Goal: Complete application form: Complete application form

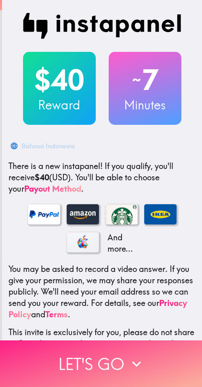
drag, startPoint x: 128, startPoint y: 345, endPoint x: 134, endPoint y: 347, distance: 7.2
click at [128, 345] on button "Let's go" at bounding box center [101, 363] width 202 height 47
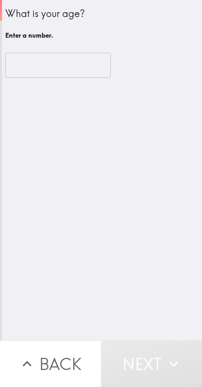
click at [52, 66] on input "number" at bounding box center [58, 65] width 106 height 25
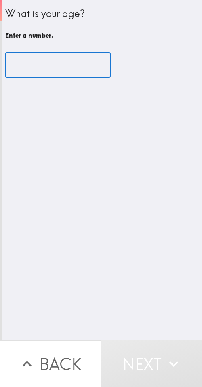
paste input "36"
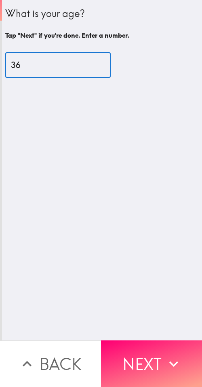
type input "36"
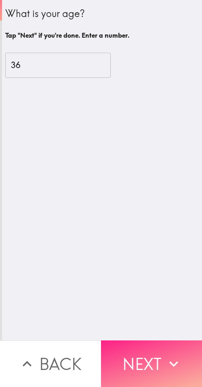
click at [160, 359] on button "Next" at bounding box center [151, 363] width 101 height 47
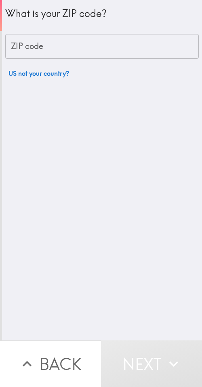
click at [79, 47] on input "ZIP code" at bounding box center [102, 46] width 194 height 25
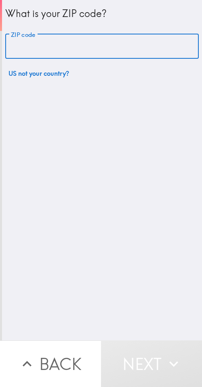
paste input "33607"
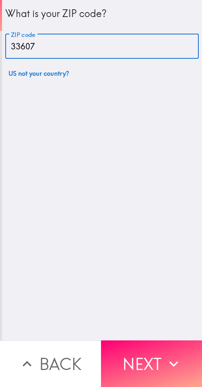
type input "33607"
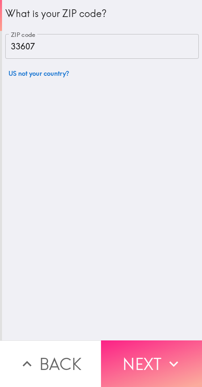
click at [167, 355] on icon "button" at bounding box center [174, 364] width 18 height 18
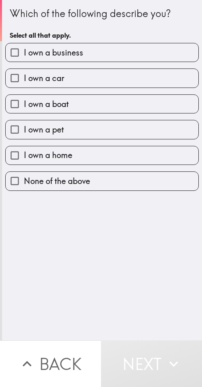
click at [75, 51] on span "I own a business" at bounding box center [54, 52] width 60 height 11
click at [24, 51] on input "I own a business" at bounding box center [15, 52] width 18 height 18
checkbox input "true"
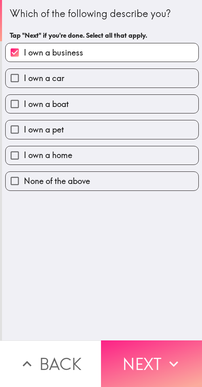
click at [155, 357] on button "Next" at bounding box center [151, 363] width 101 height 47
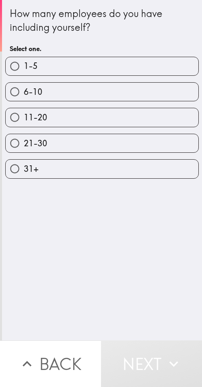
click at [118, 146] on label "21-30" at bounding box center [102, 143] width 193 height 18
click at [24, 146] on input "21-30" at bounding box center [15, 143] width 18 height 18
radio input "true"
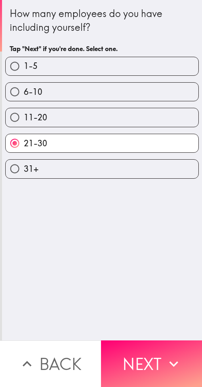
click at [154, 349] on button "Next" at bounding box center [151, 363] width 101 height 47
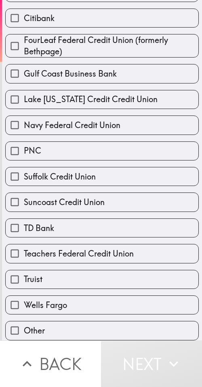
scroll to position [131, 0]
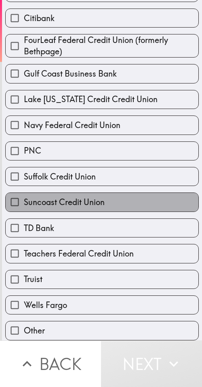
click at [131, 198] on label "Suncoast Credit Union" at bounding box center [102, 202] width 193 height 18
click at [24, 198] on input "Suncoast Credit Union" at bounding box center [15, 202] width 18 height 18
checkbox input "true"
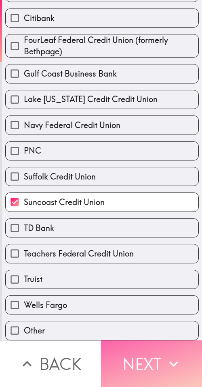
click at [145, 361] on button "Next" at bounding box center [151, 363] width 101 height 47
